Goal: Task Accomplishment & Management: Complete application form

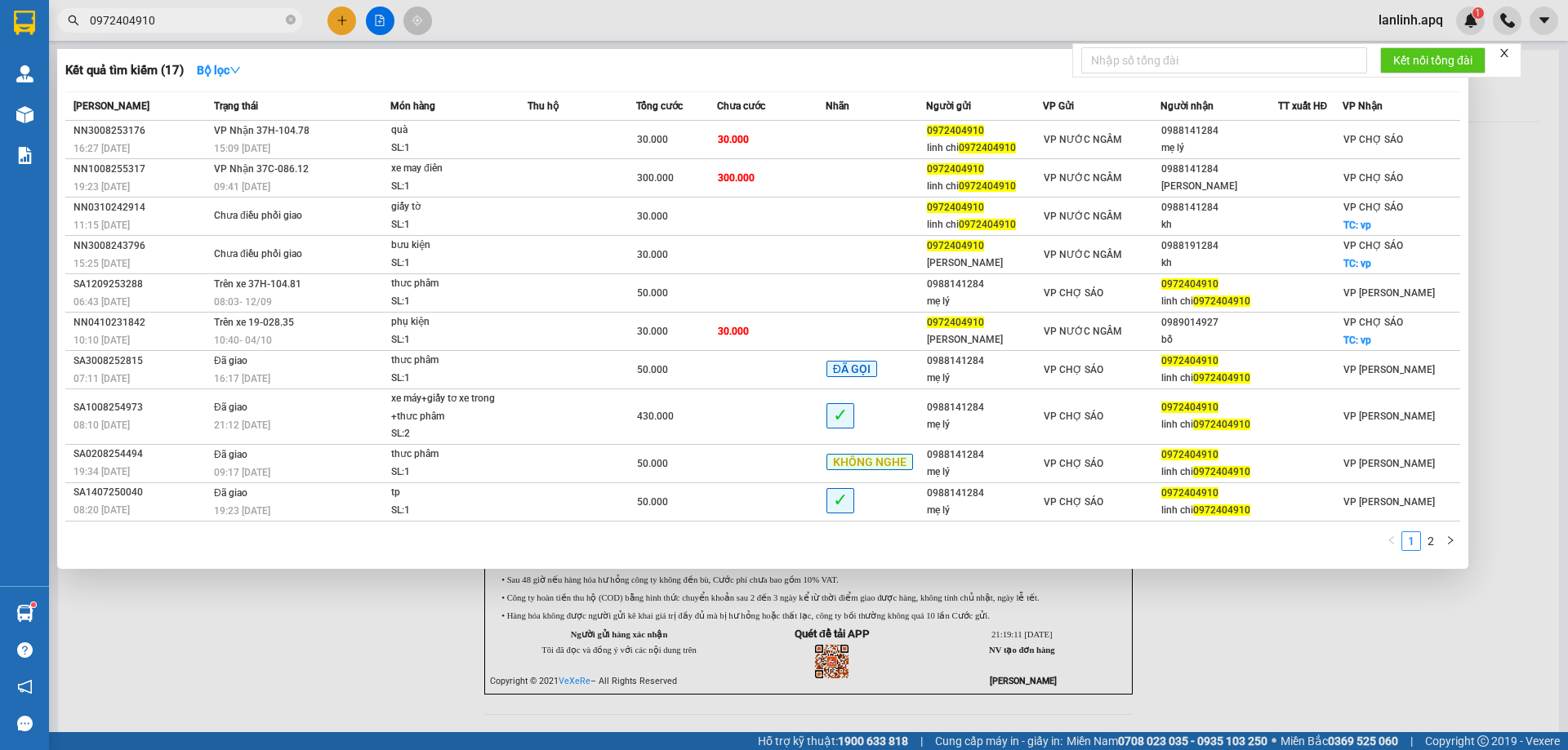
click at [210, 13] on input "0972404910" at bounding box center [186, 20] width 192 height 18
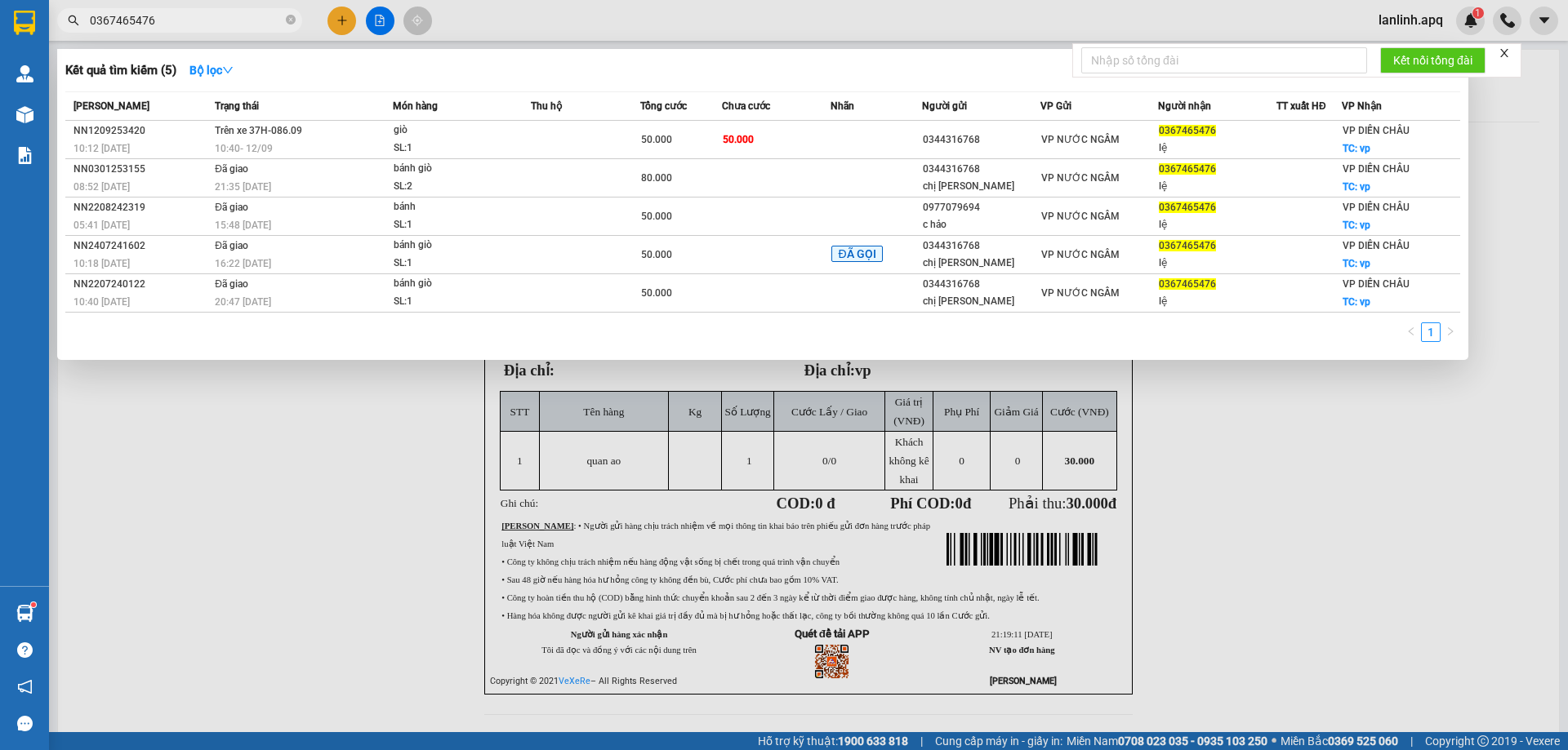
type input "0367465476"
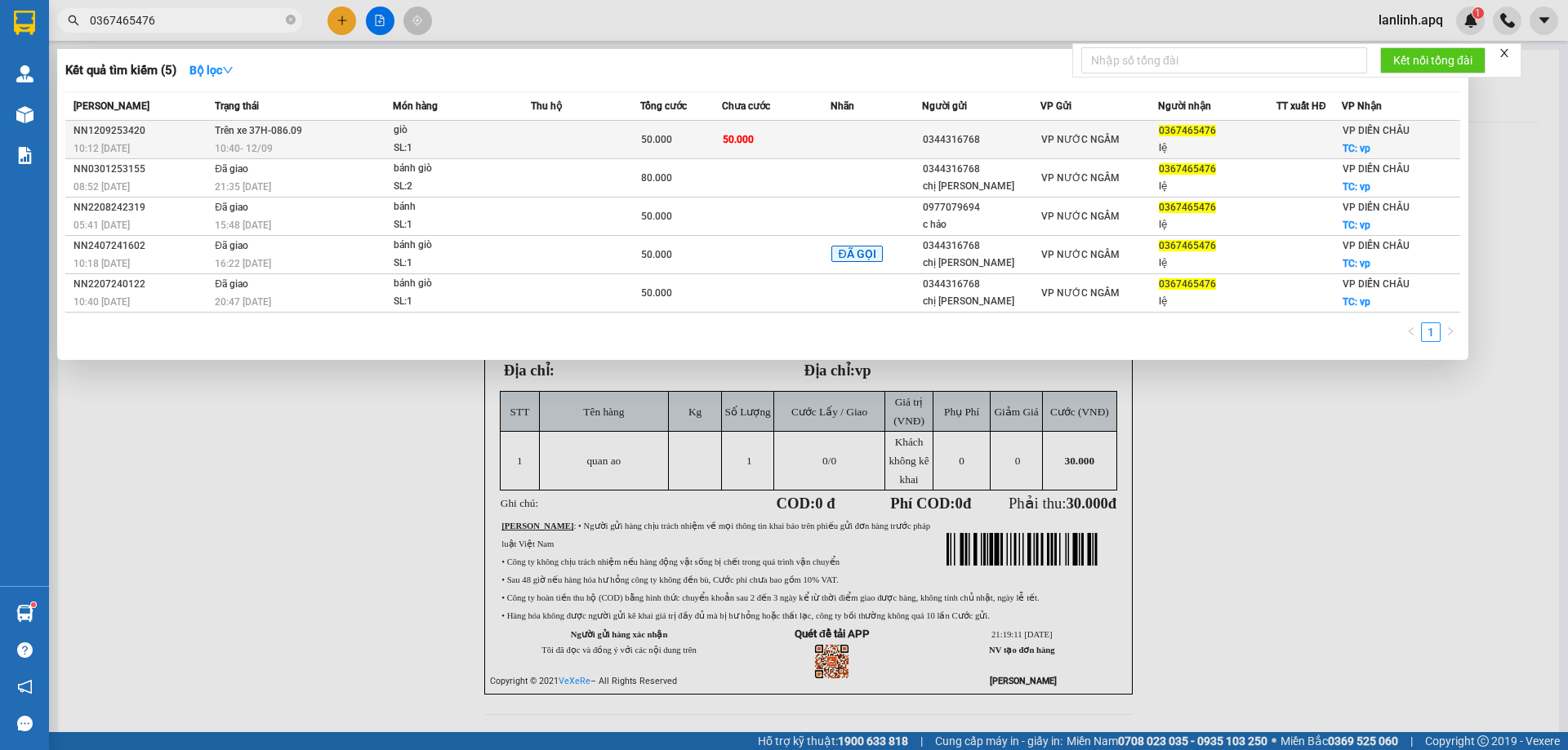
click at [985, 132] on div "0344316768" at bounding box center [981, 140] width 116 height 17
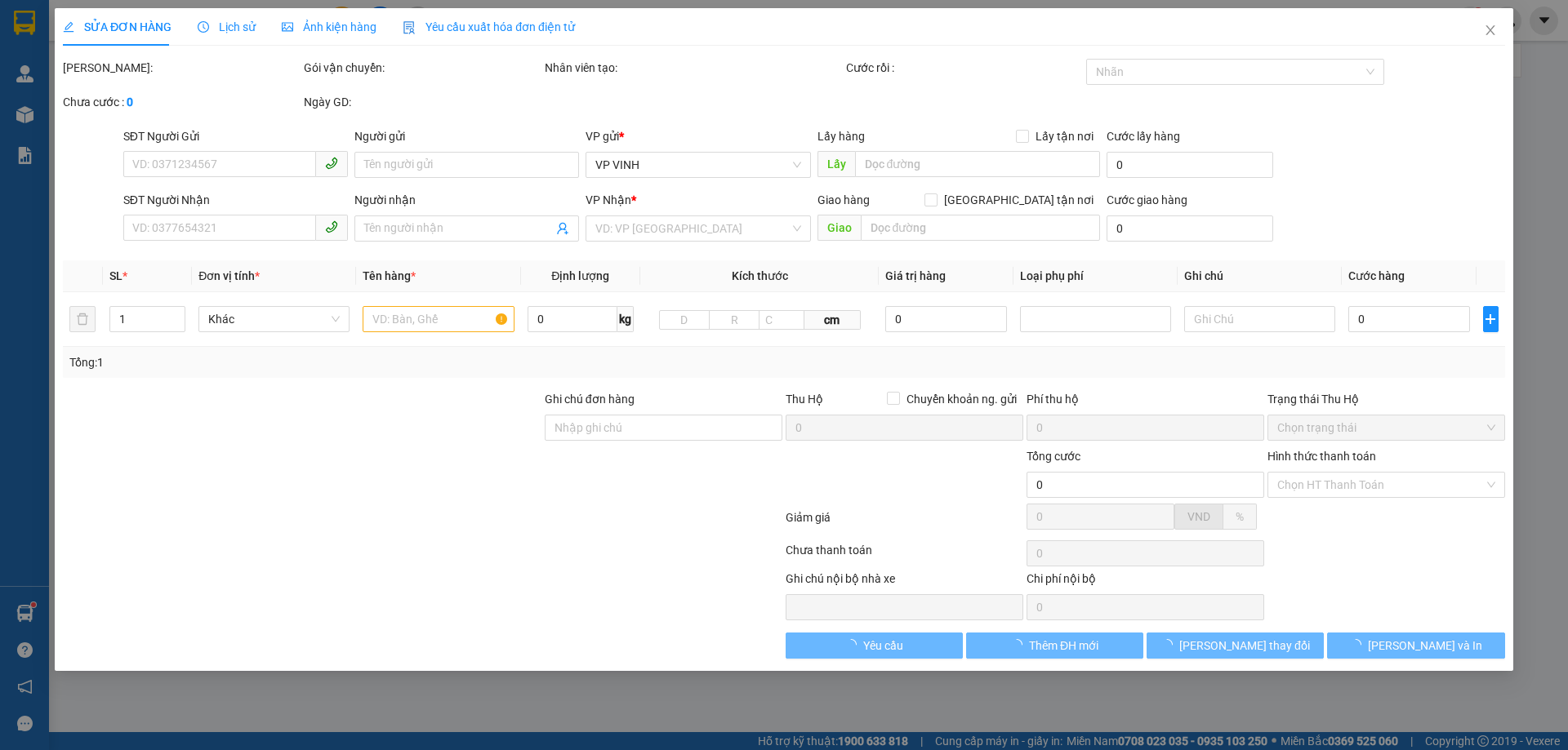
type input "0344316768"
type input "0367465476"
type input "lệ"
checkbox input "true"
type input "vp"
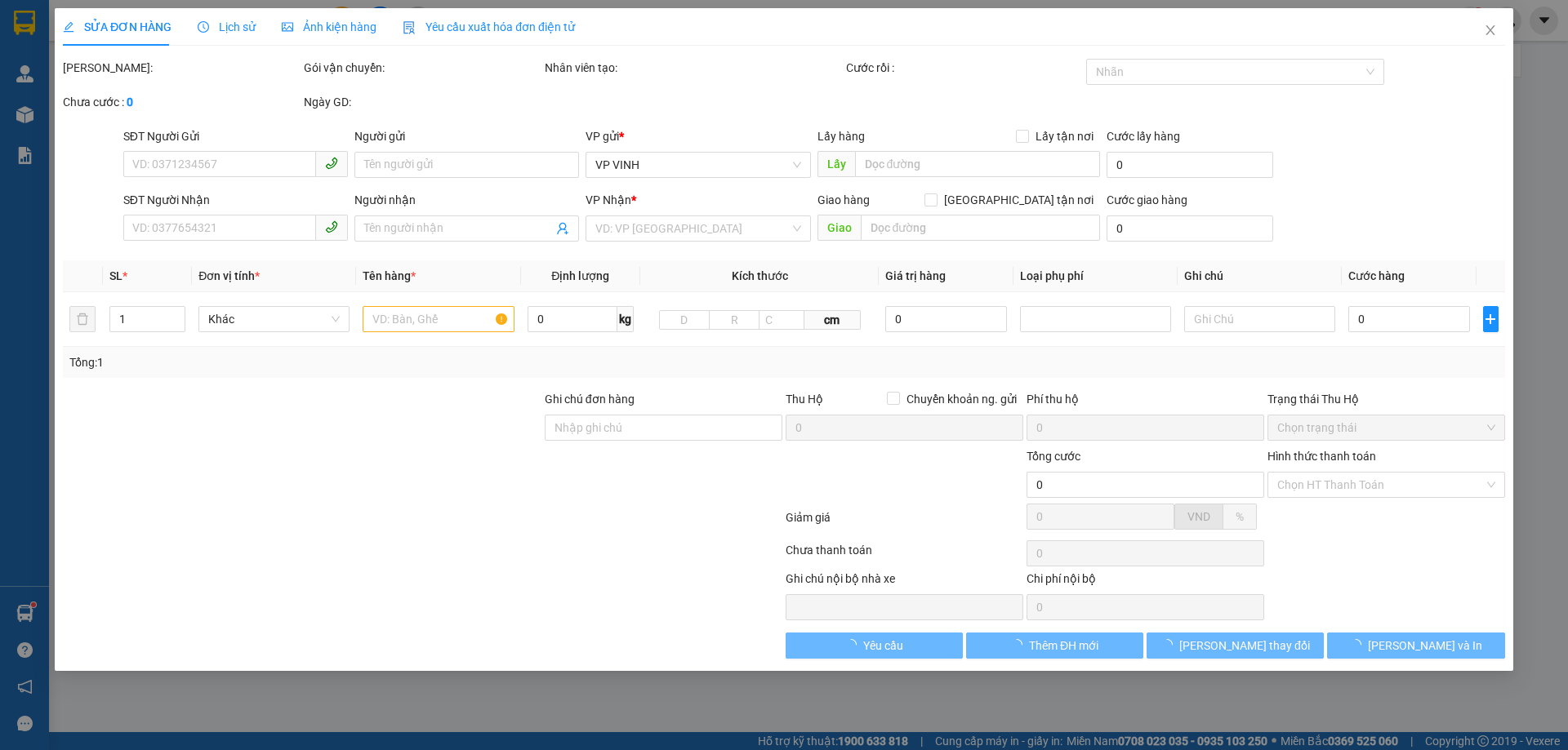
type input "50.000"
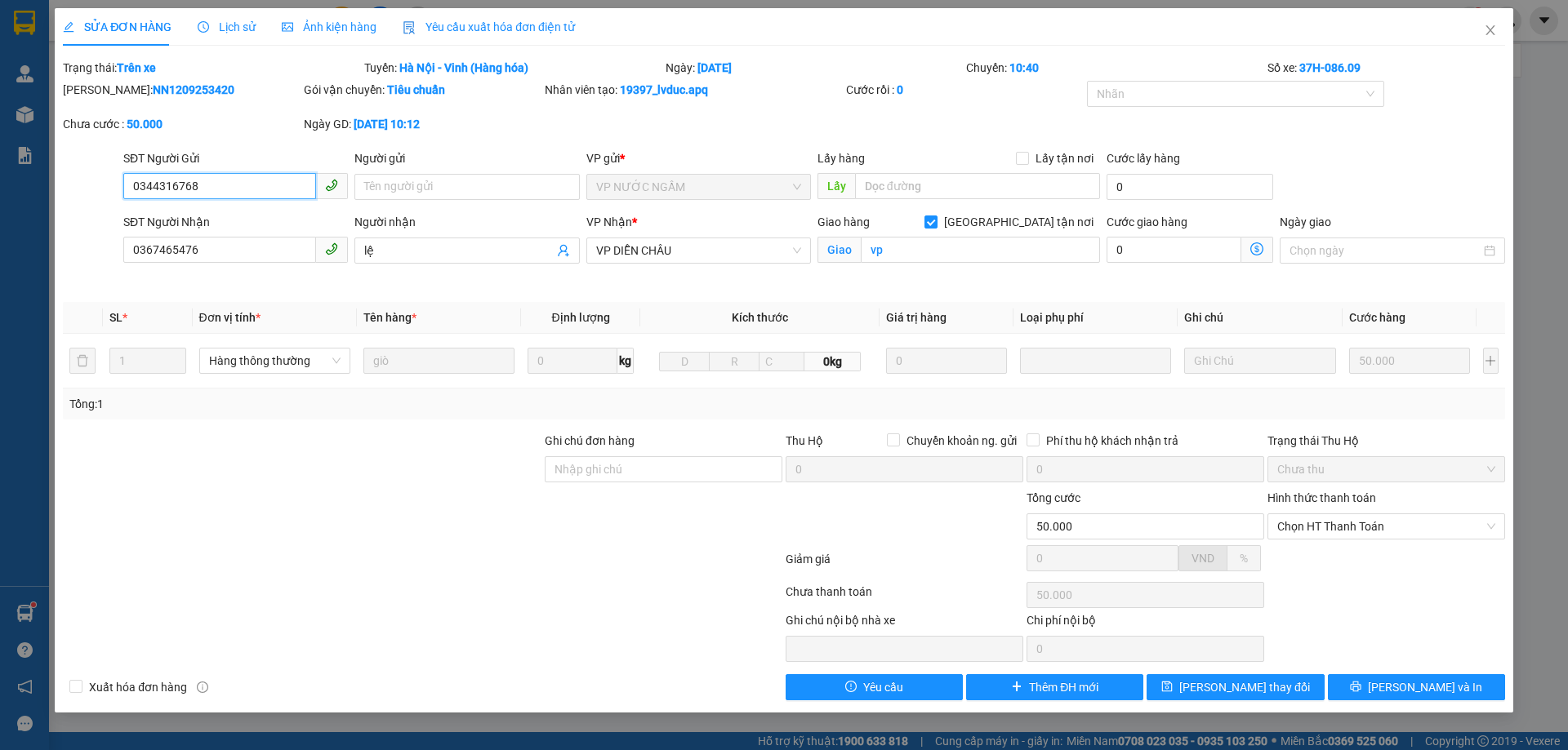
click at [205, 183] on input "0344316768" at bounding box center [219, 186] width 192 height 26
click at [1486, 30] on icon "close" at bounding box center [1490, 30] width 13 height 13
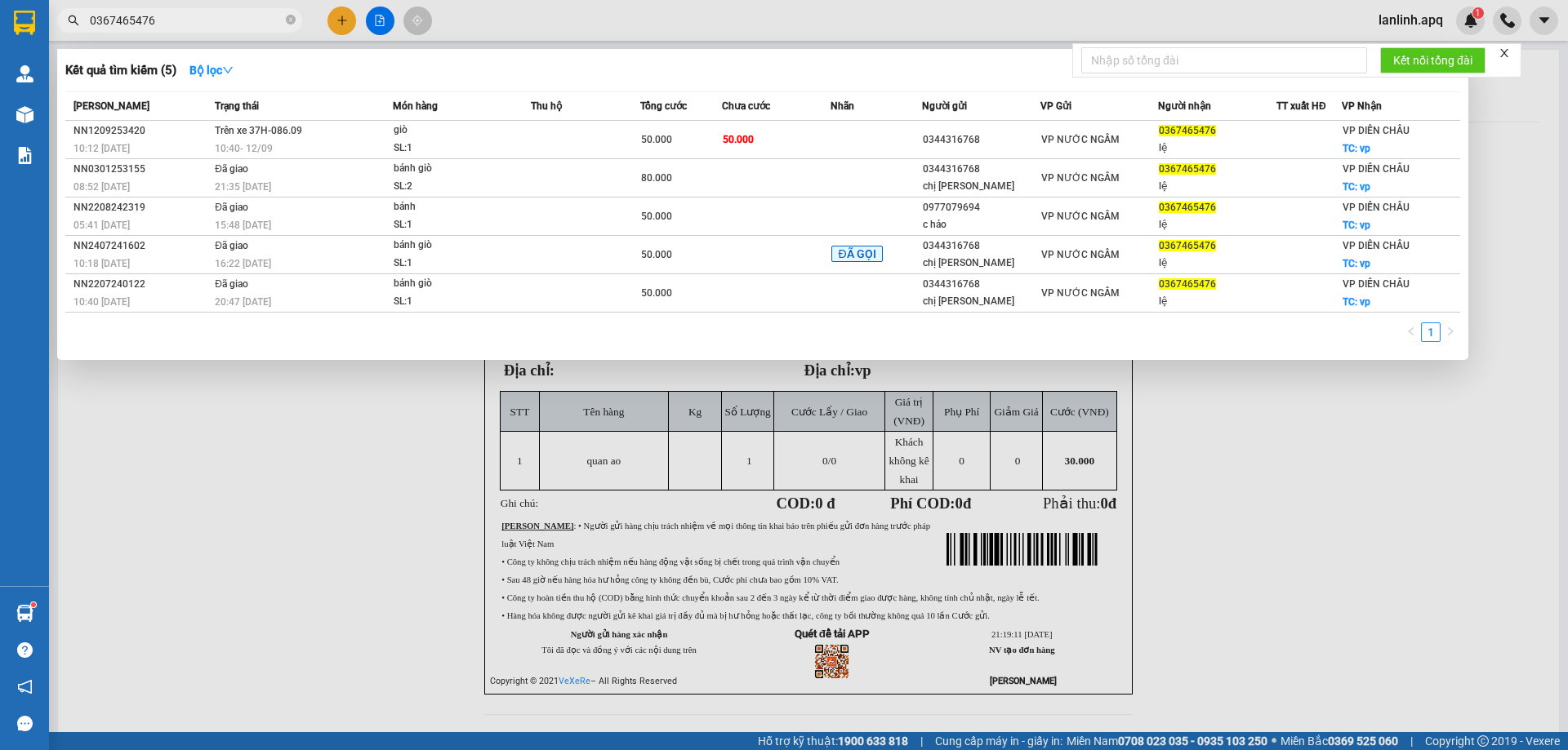
drag, startPoint x: 193, startPoint y: 25, endPoint x: 150, endPoint y: 25, distance: 43.0
click at [150, 25] on input "0367465476" at bounding box center [186, 20] width 192 height 18
paste input "44316768"
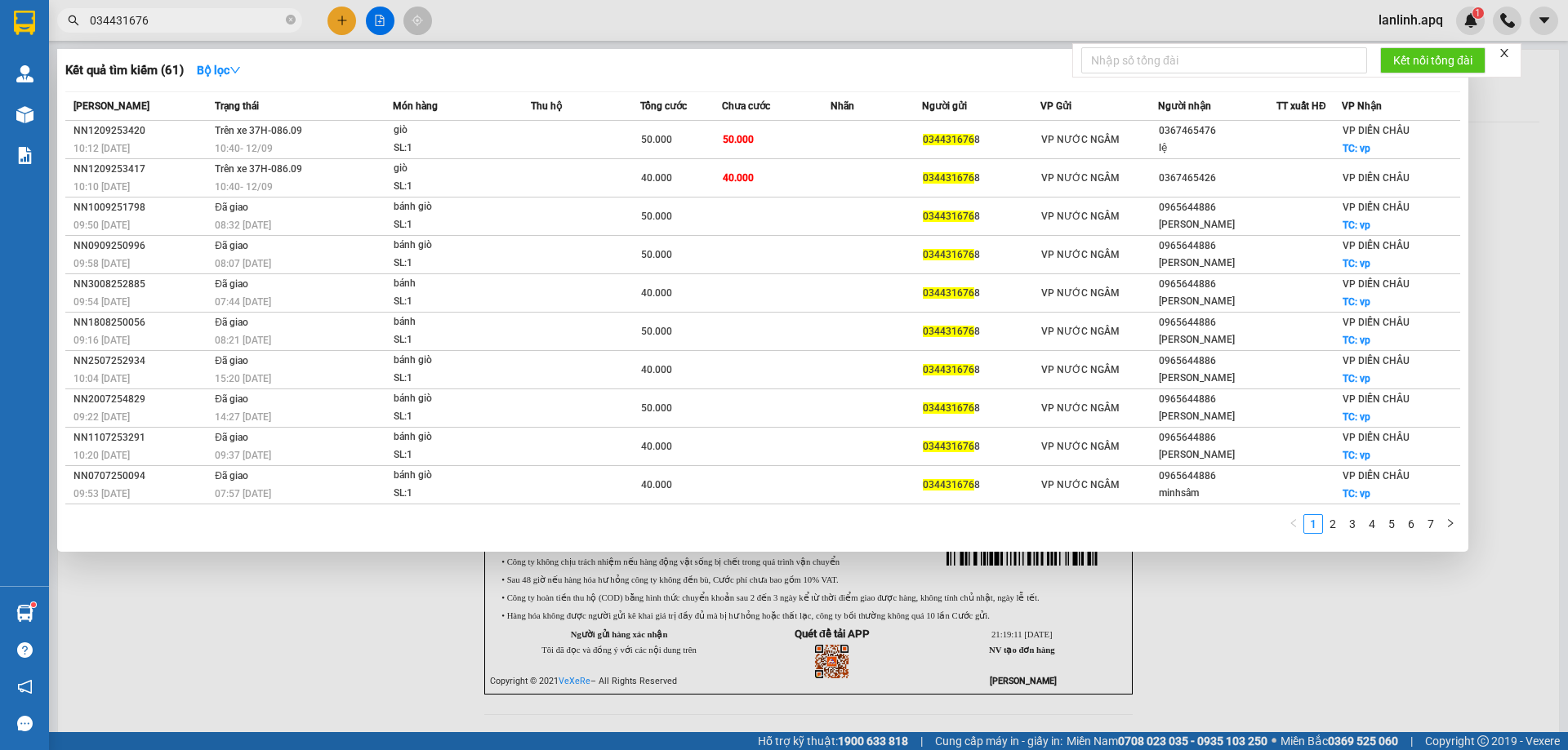
type input "0344316768"
